Goal: Task Accomplishment & Management: Manage account settings

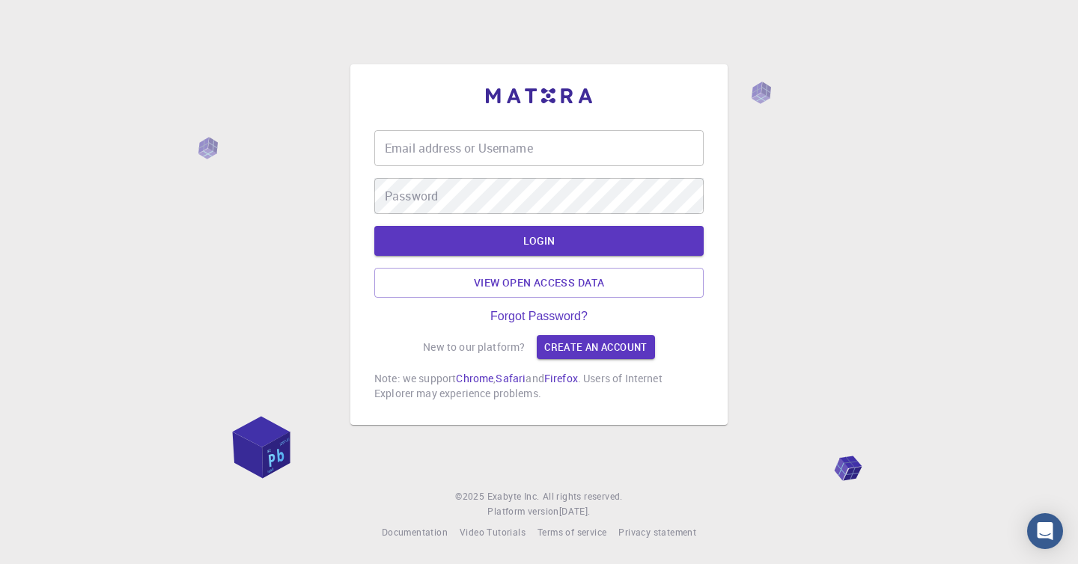
click at [572, 168] on div "Email address or Username Email address or Username Password Password" at bounding box center [538, 172] width 329 height 84
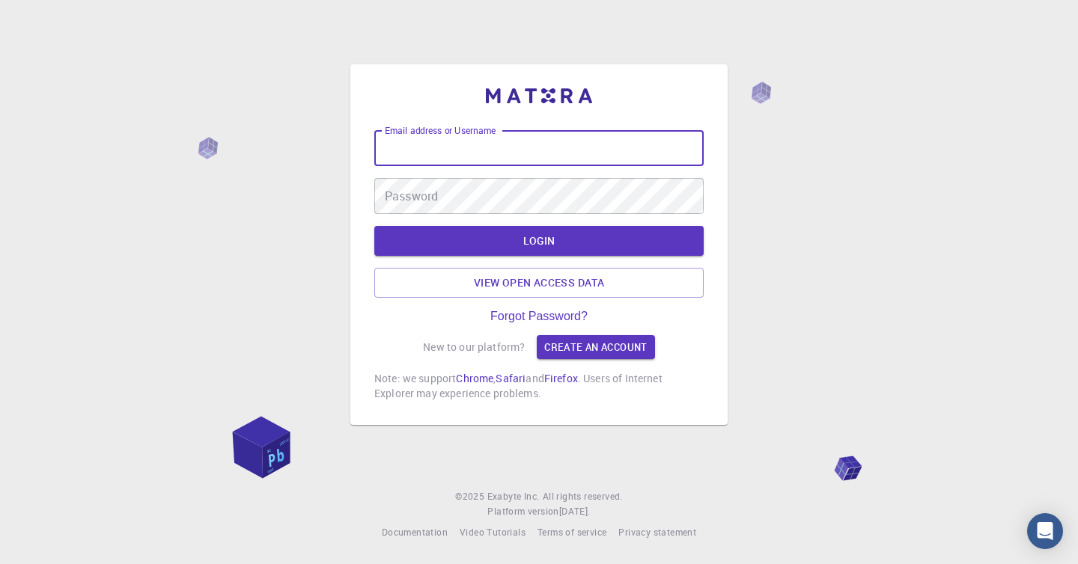
click at [572, 147] on input "Email address or Username" at bounding box center [538, 148] width 329 height 36
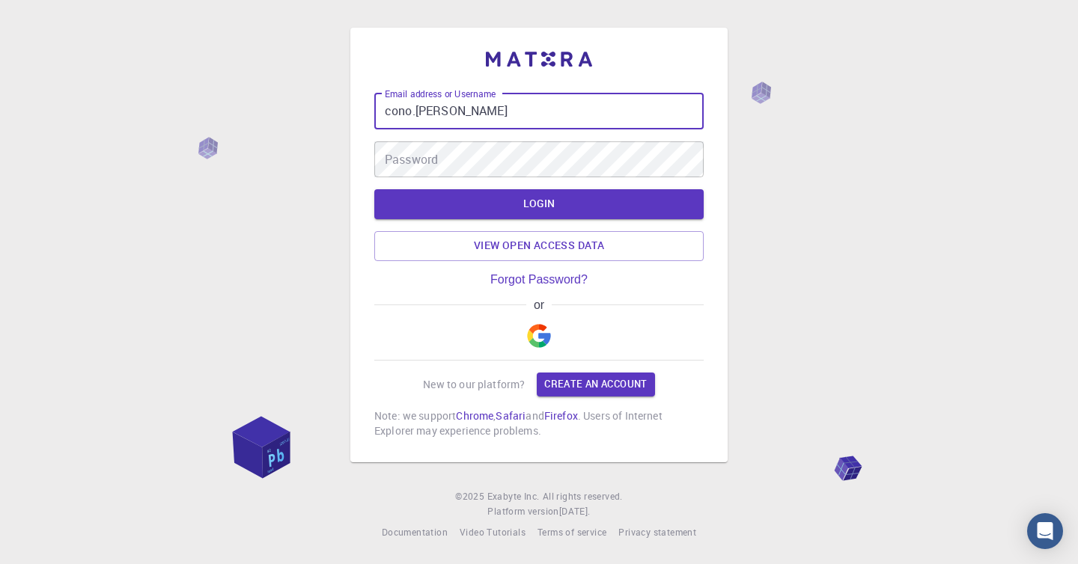
type input "[EMAIL_ADDRESS][PERSON_NAME][DOMAIN_NAME]"
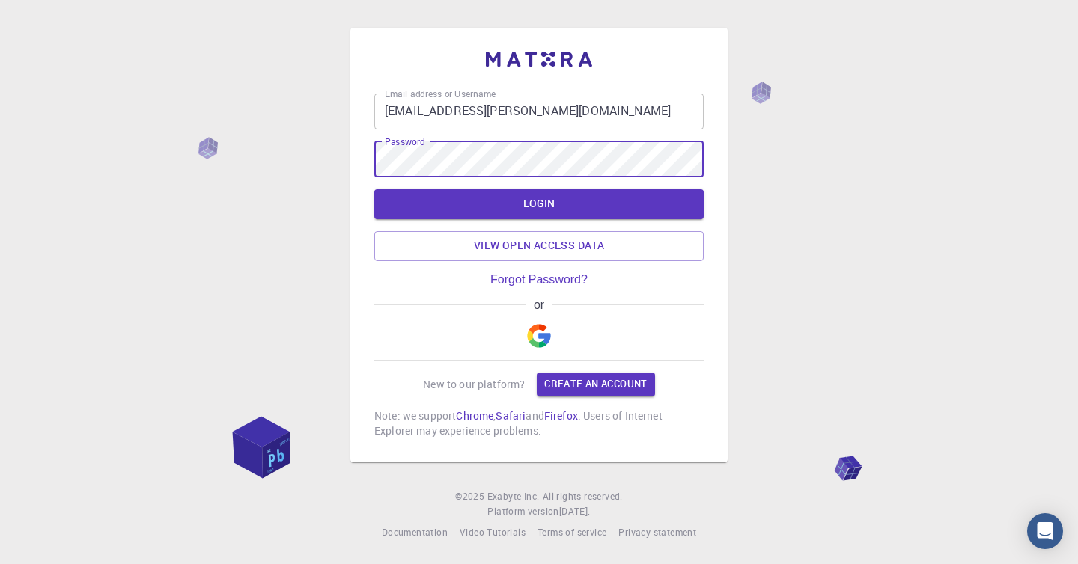
click at [374, 189] on button "LOGIN" at bounding box center [538, 204] width 329 height 30
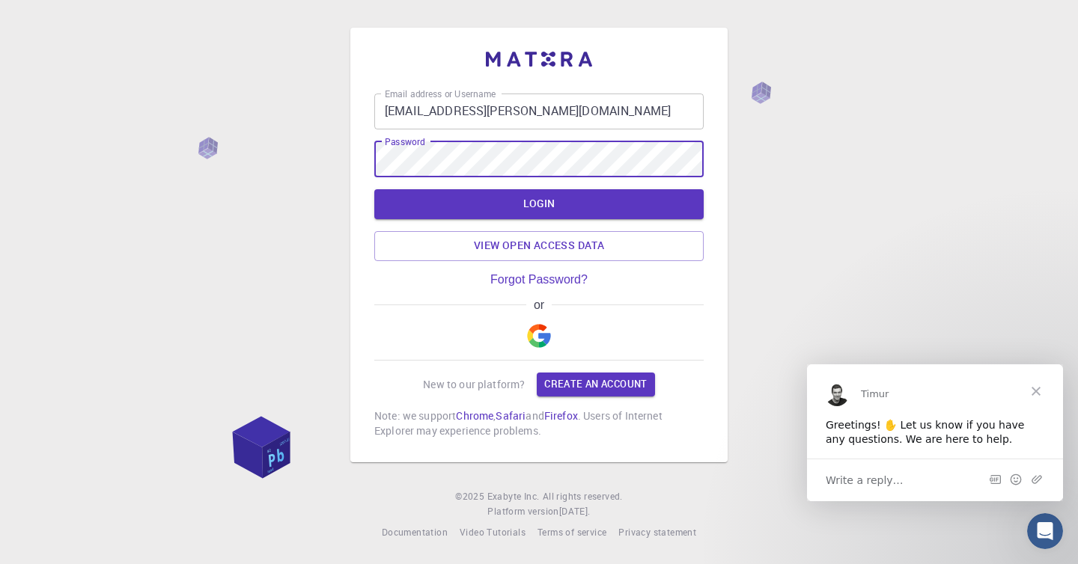
click at [374, 189] on button "LOGIN" at bounding box center [538, 204] width 329 height 30
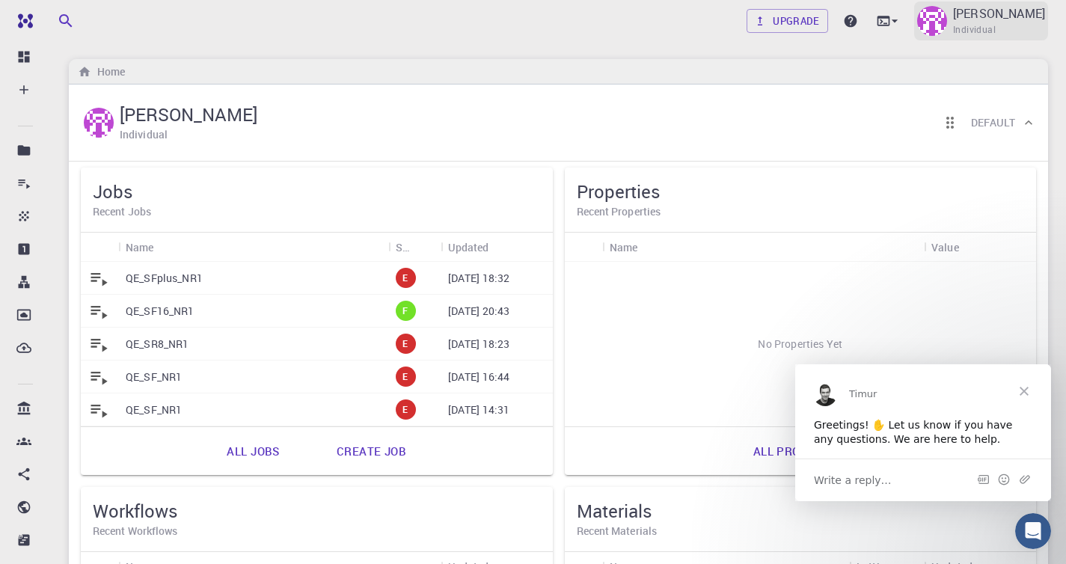
click at [989, 14] on p "[PERSON_NAME]" at bounding box center [999, 13] width 92 height 18
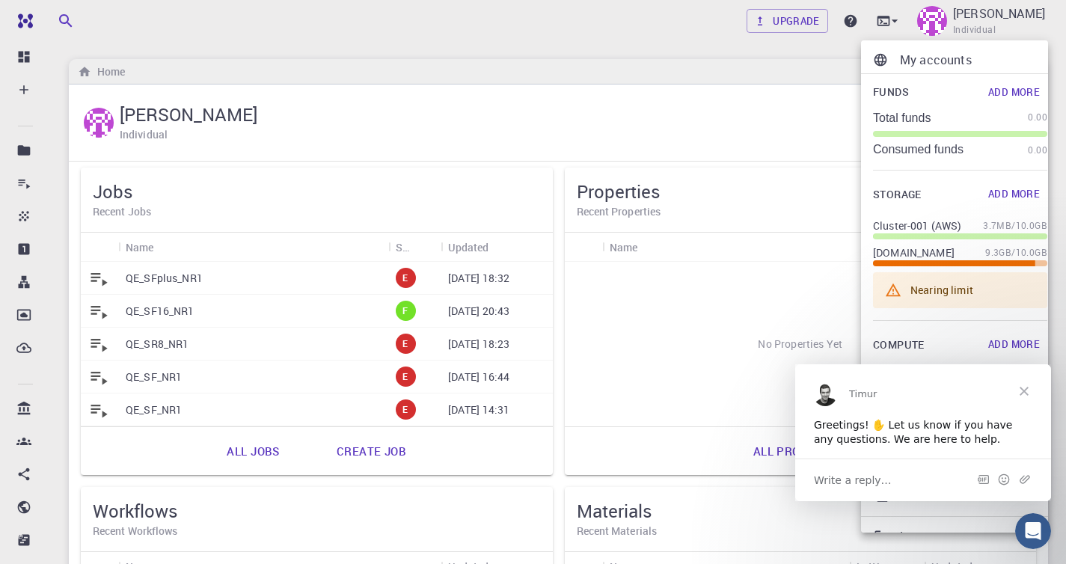
click at [991, 31] on div at bounding box center [533, 282] width 1066 height 564
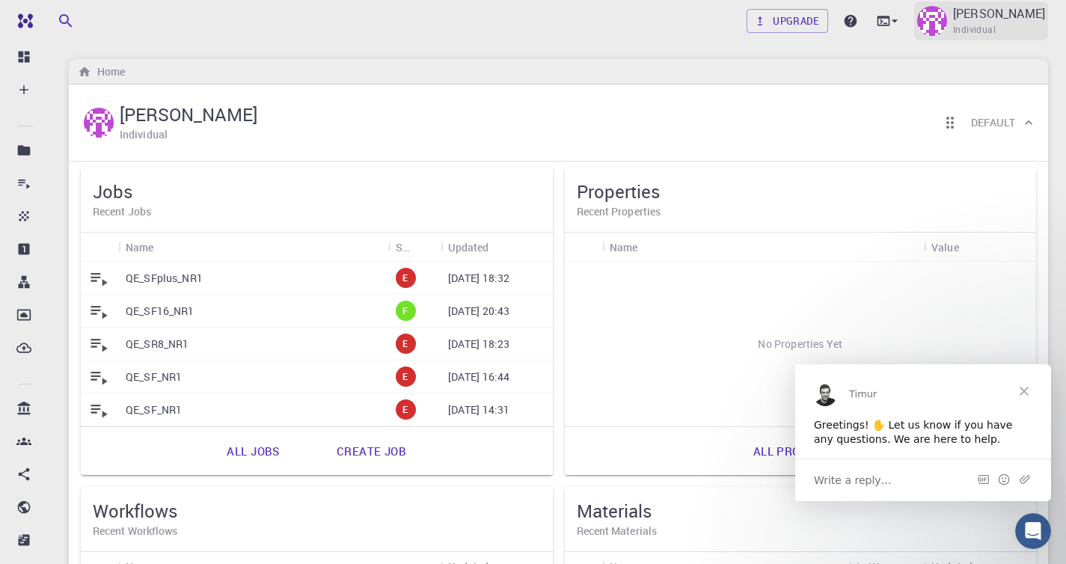
click at [965, 36] on div "[PERSON_NAME] Individual" at bounding box center [981, 20] width 134 height 39
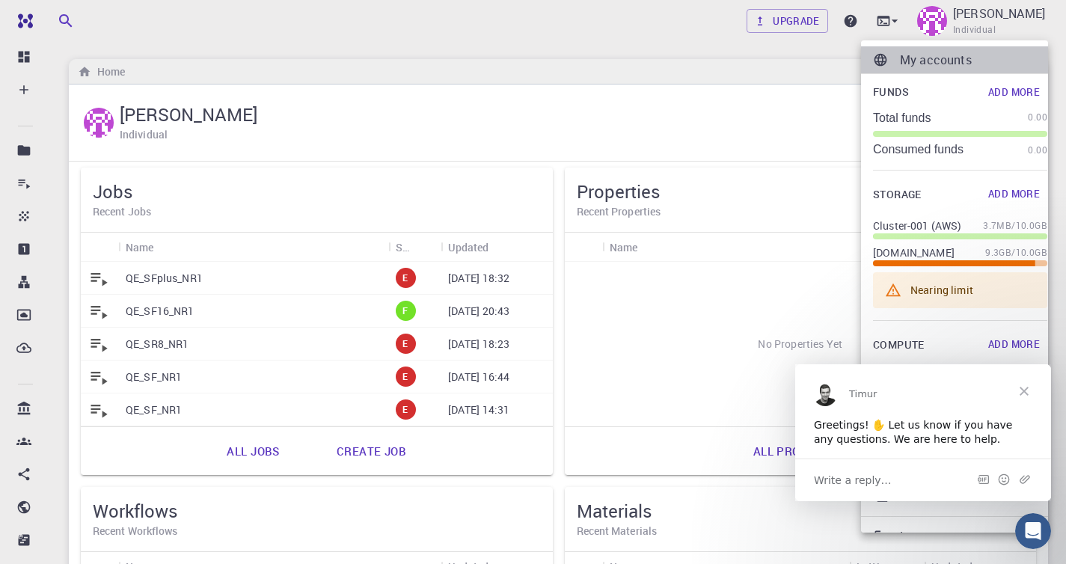
click at [959, 60] on p "My accounts" at bounding box center [973, 60] width 147 height 18
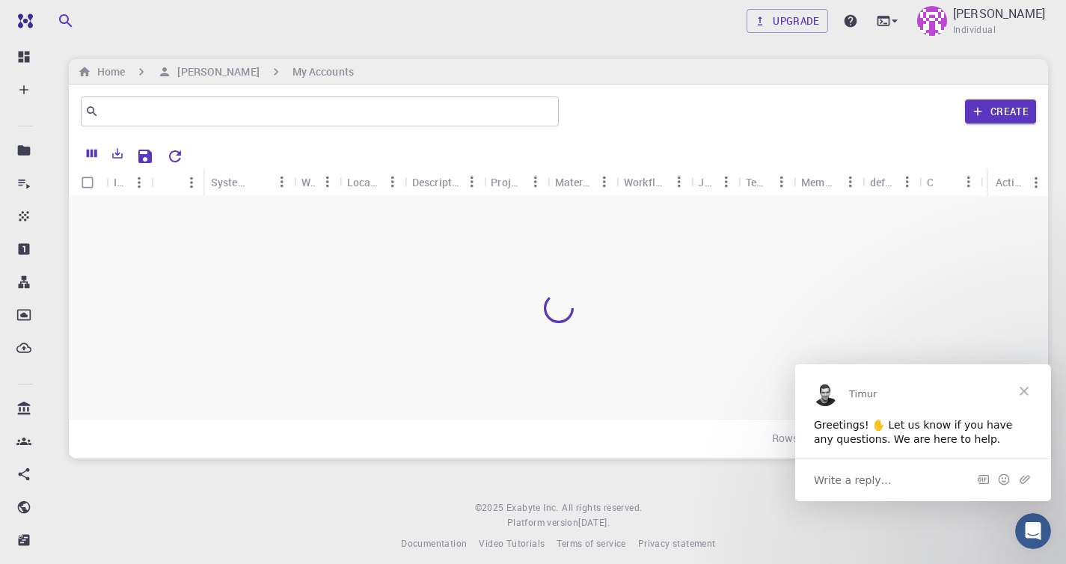
click at [1026, 390] on span "Close" at bounding box center [1024, 391] width 54 height 54
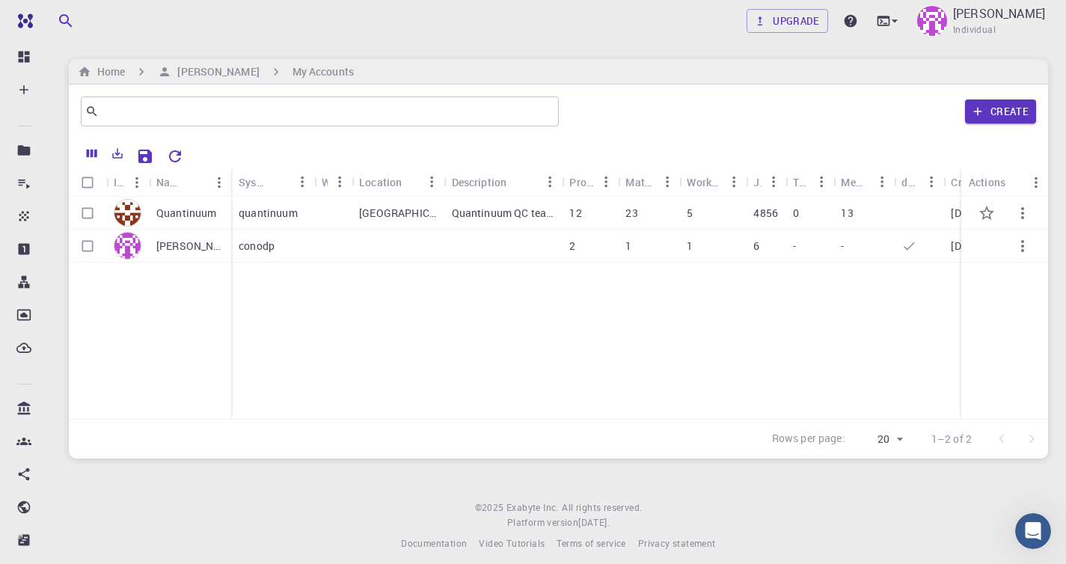
click at [177, 221] on div "Quantinuum" at bounding box center [190, 213] width 82 height 33
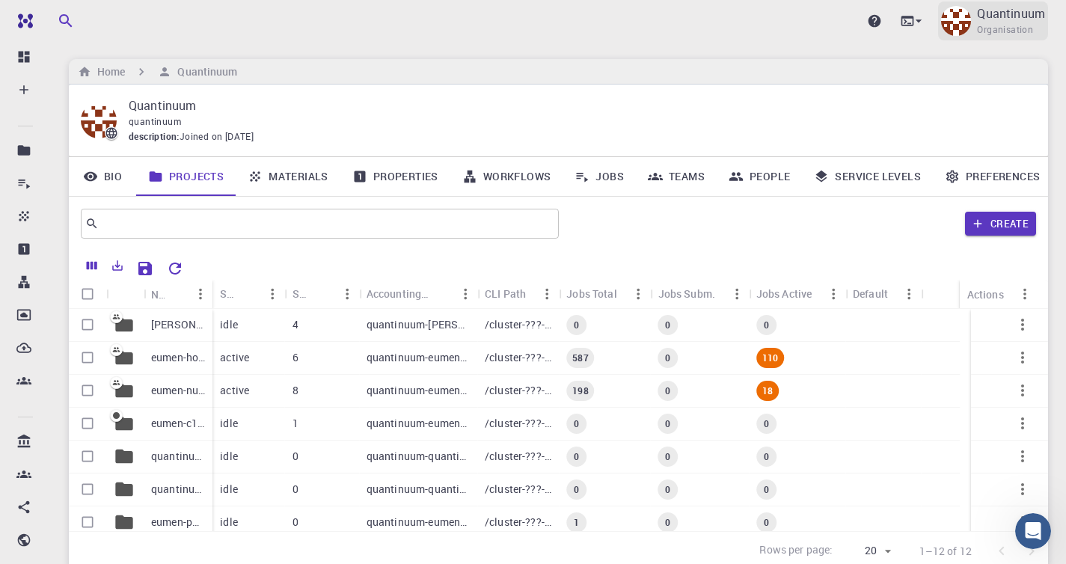
click at [989, 16] on p "Quantinuum" at bounding box center [1011, 13] width 68 height 18
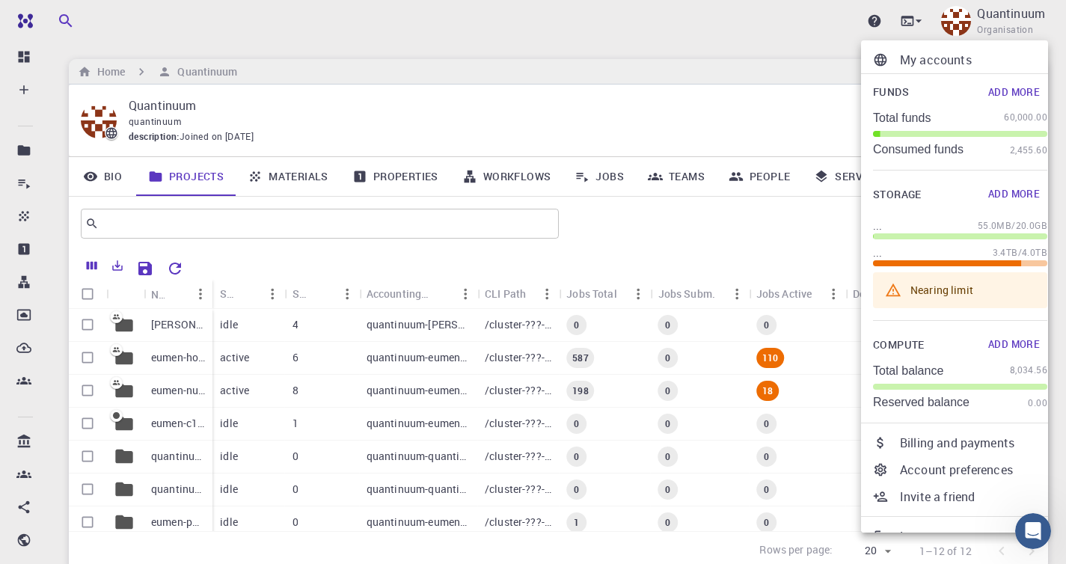
click at [915, 453] on li "Billing and payments" at bounding box center [960, 443] width 198 height 27
